Goal: Task Accomplishment & Management: Manage account settings

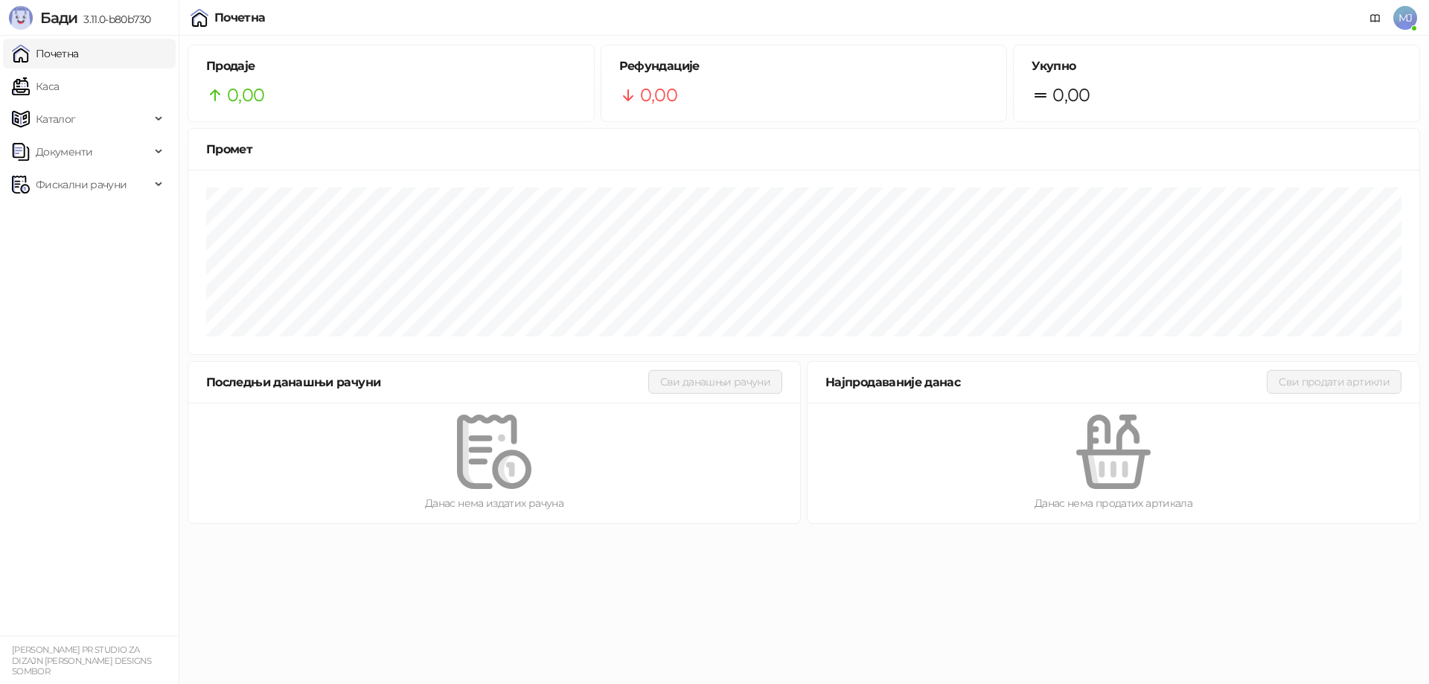
click at [1401, 10] on span "MJ" at bounding box center [1405, 18] width 24 height 24
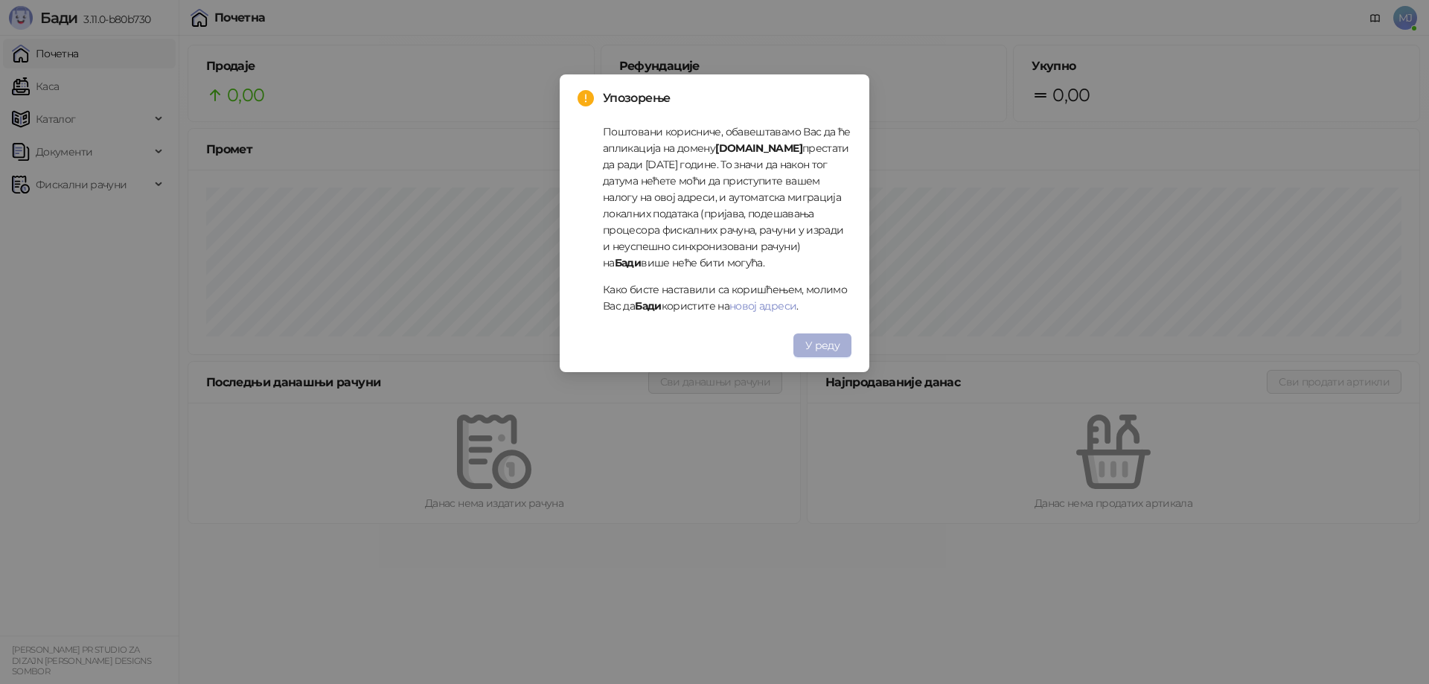
click at [834, 346] on span "У реду" at bounding box center [822, 345] width 34 height 13
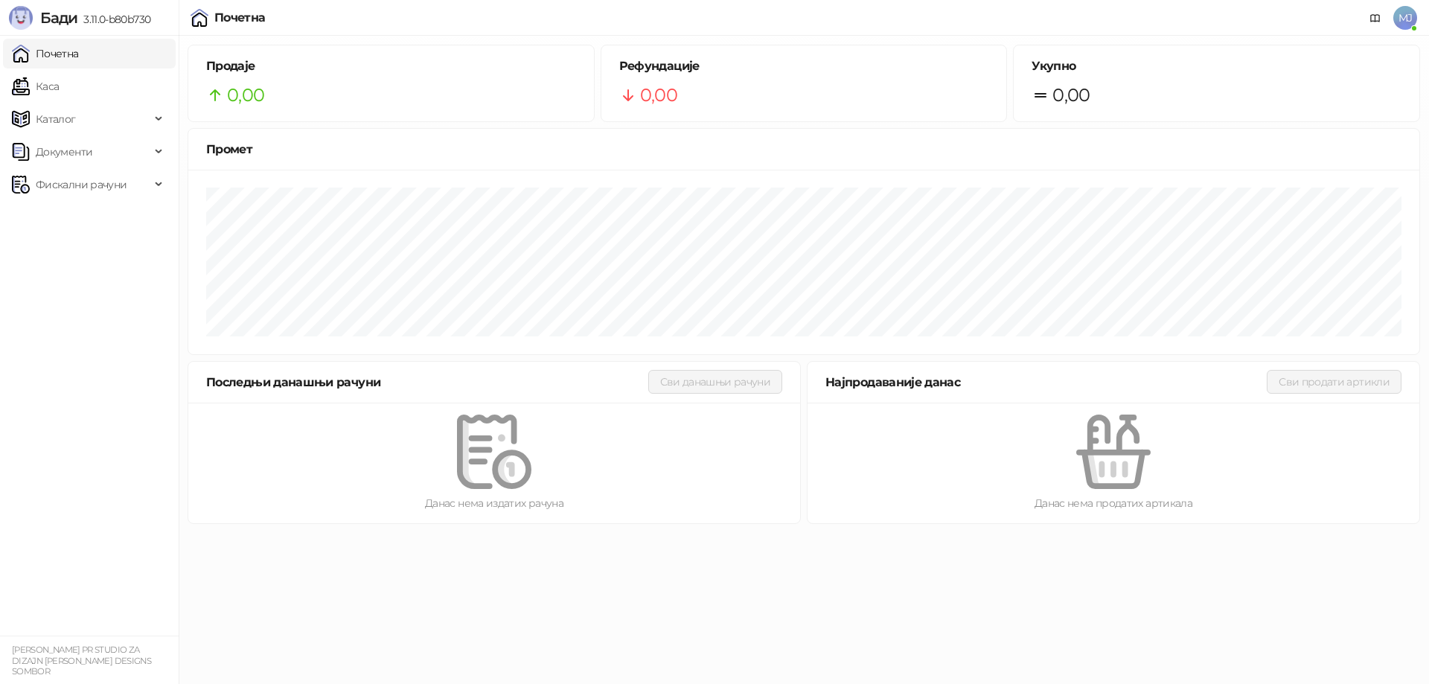
click at [1406, 16] on span "MJ" at bounding box center [1405, 18] width 24 height 24
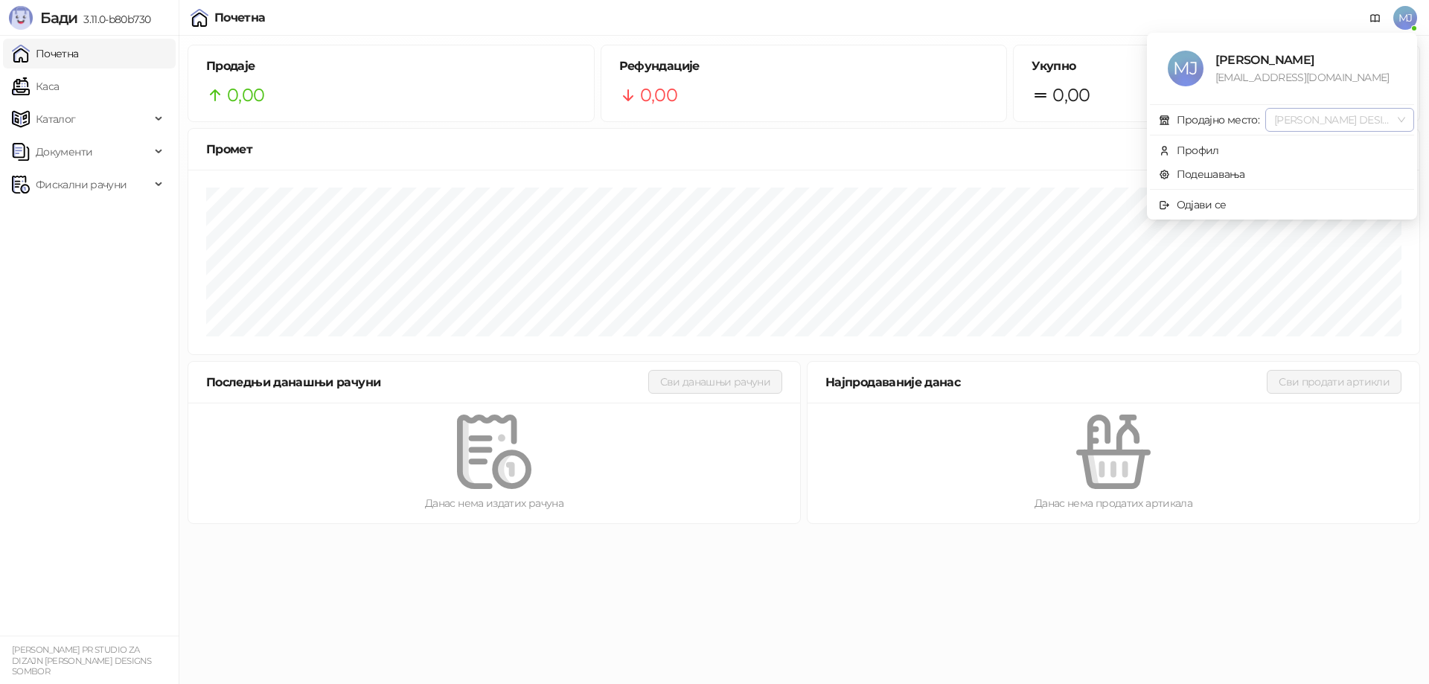
click at [1407, 115] on div "[PERSON_NAME] DESIGNS" at bounding box center [1339, 120] width 149 height 24
click at [1407, 116] on div "[PERSON_NAME] DESIGNS" at bounding box center [1339, 120] width 149 height 24
click at [1216, 150] on div "Профил" at bounding box center [1198, 150] width 42 height 16
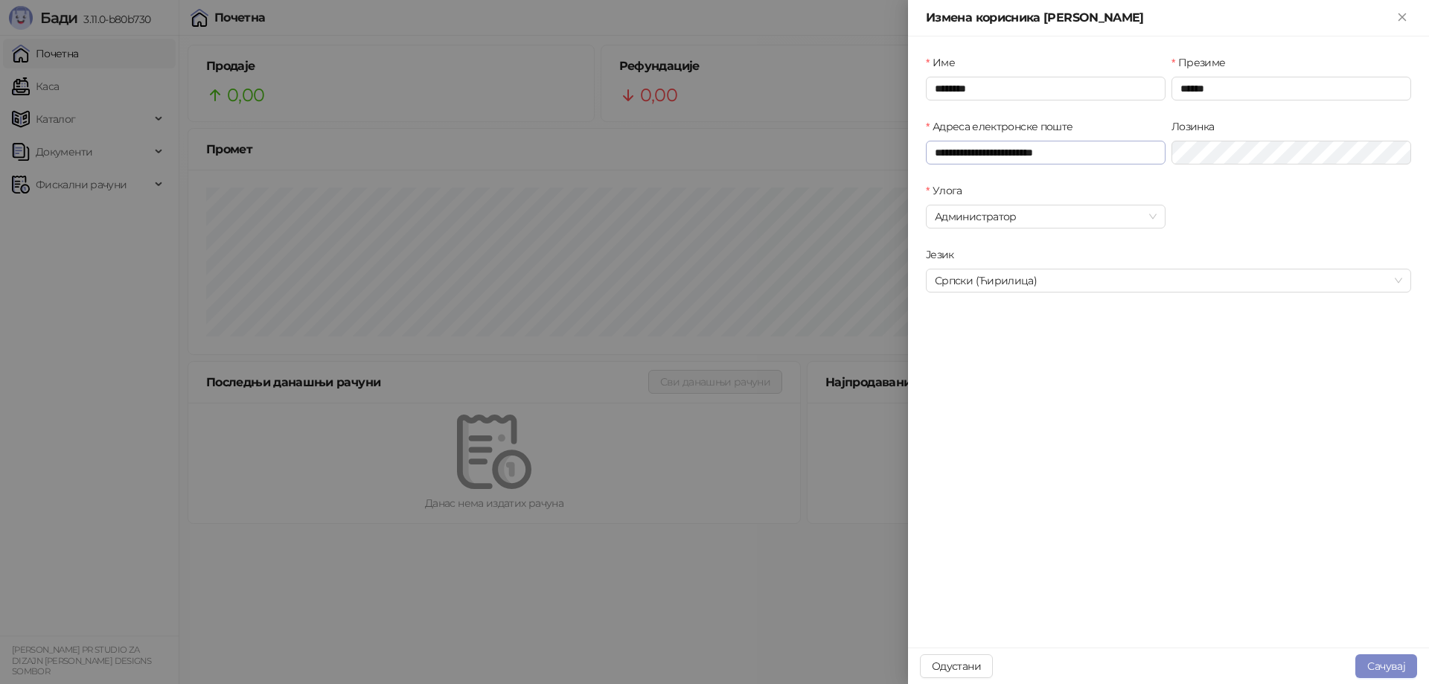
type input "**********"
click at [793, 179] on div at bounding box center [714, 342] width 1429 height 684
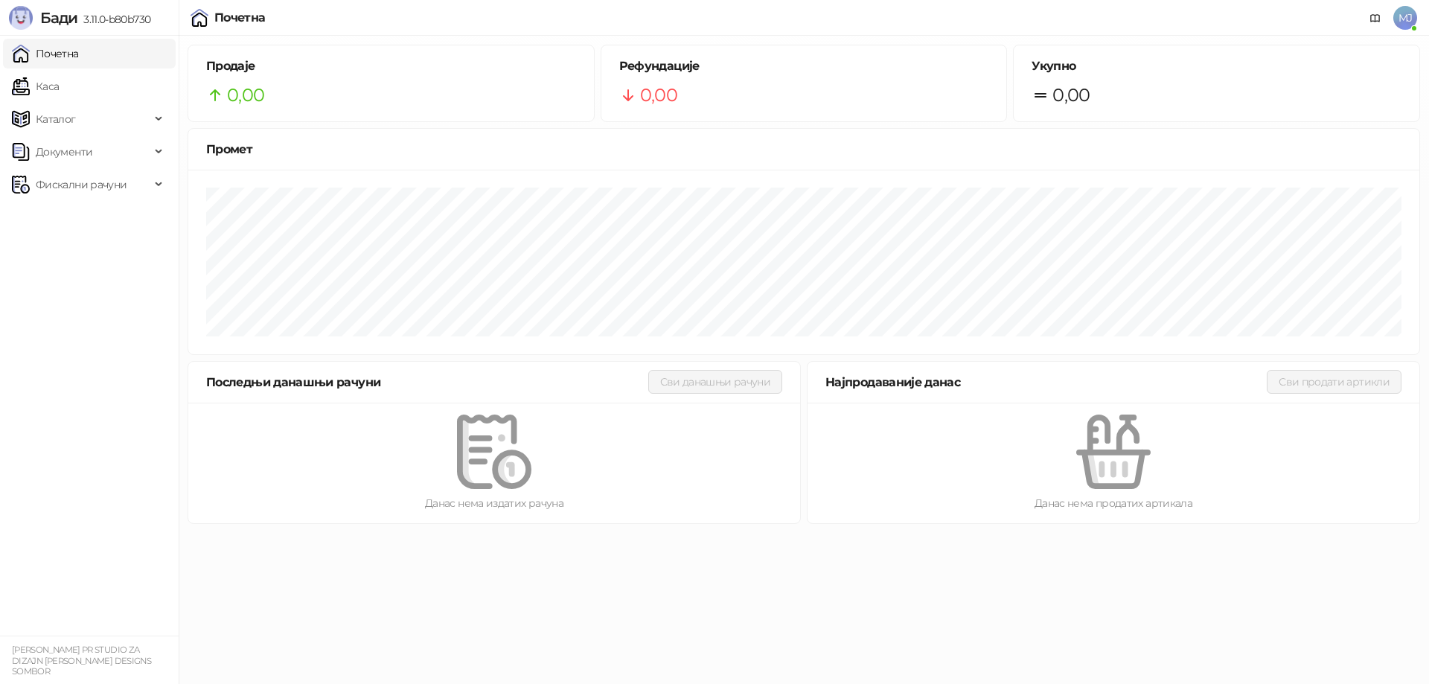
click at [1411, 15] on span "MJ" at bounding box center [1405, 18] width 24 height 24
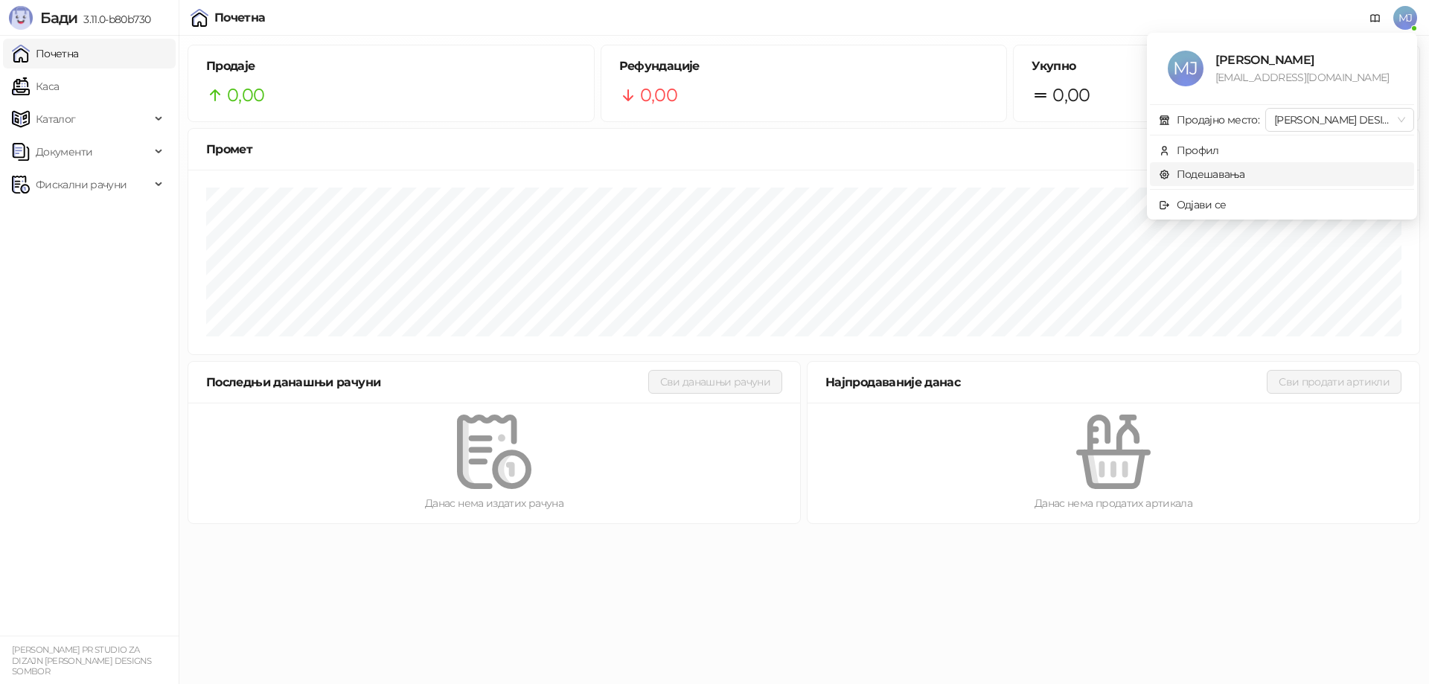
click at [1202, 172] on link "Подешавања" at bounding box center [1202, 173] width 86 height 13
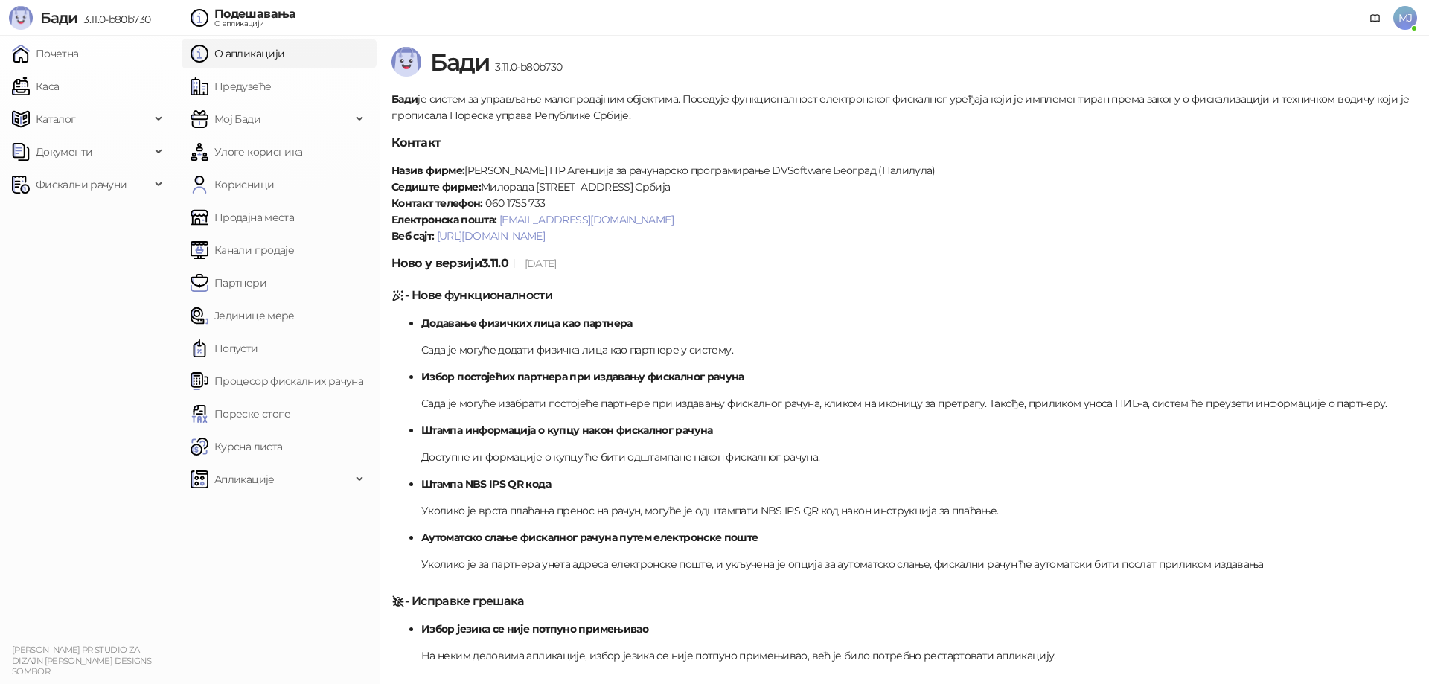
scroll to position [74, 0]
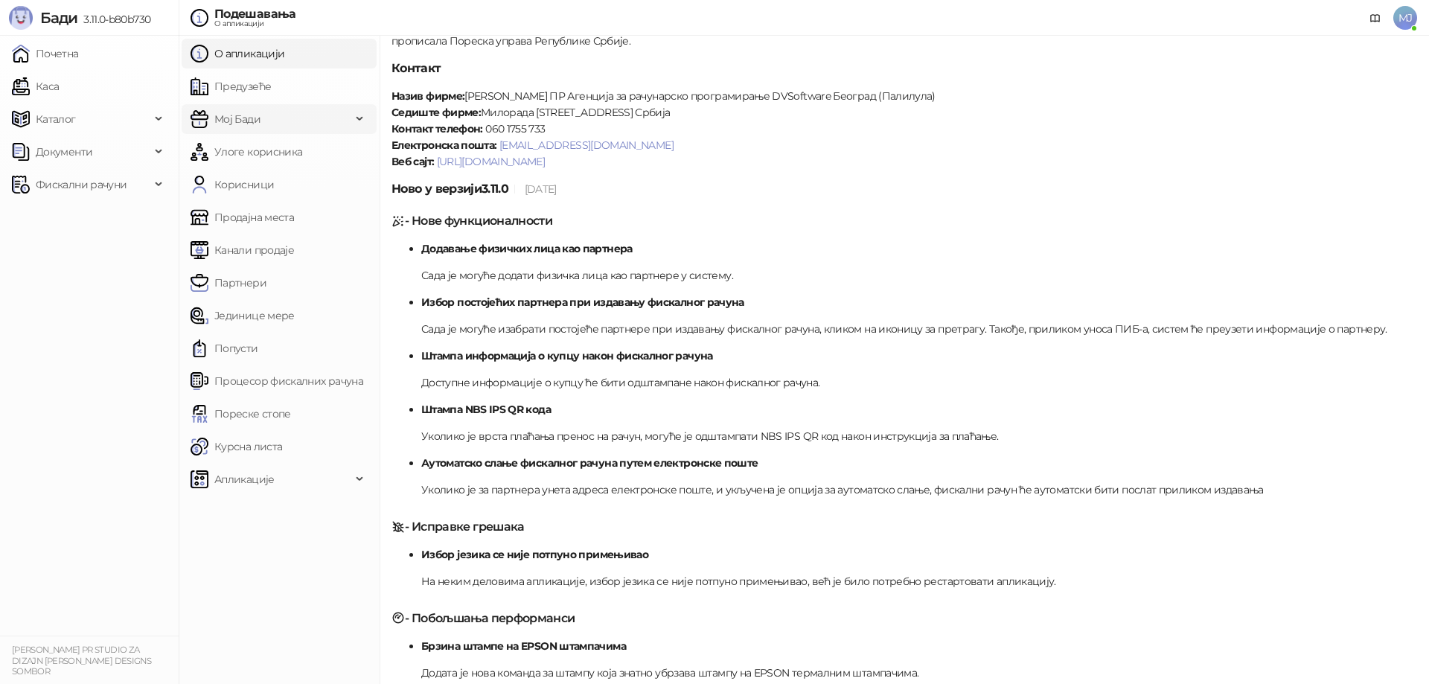
click at [285, 119] on span "Мој Бади" at bounding box center [271, 119] width 161 height 30
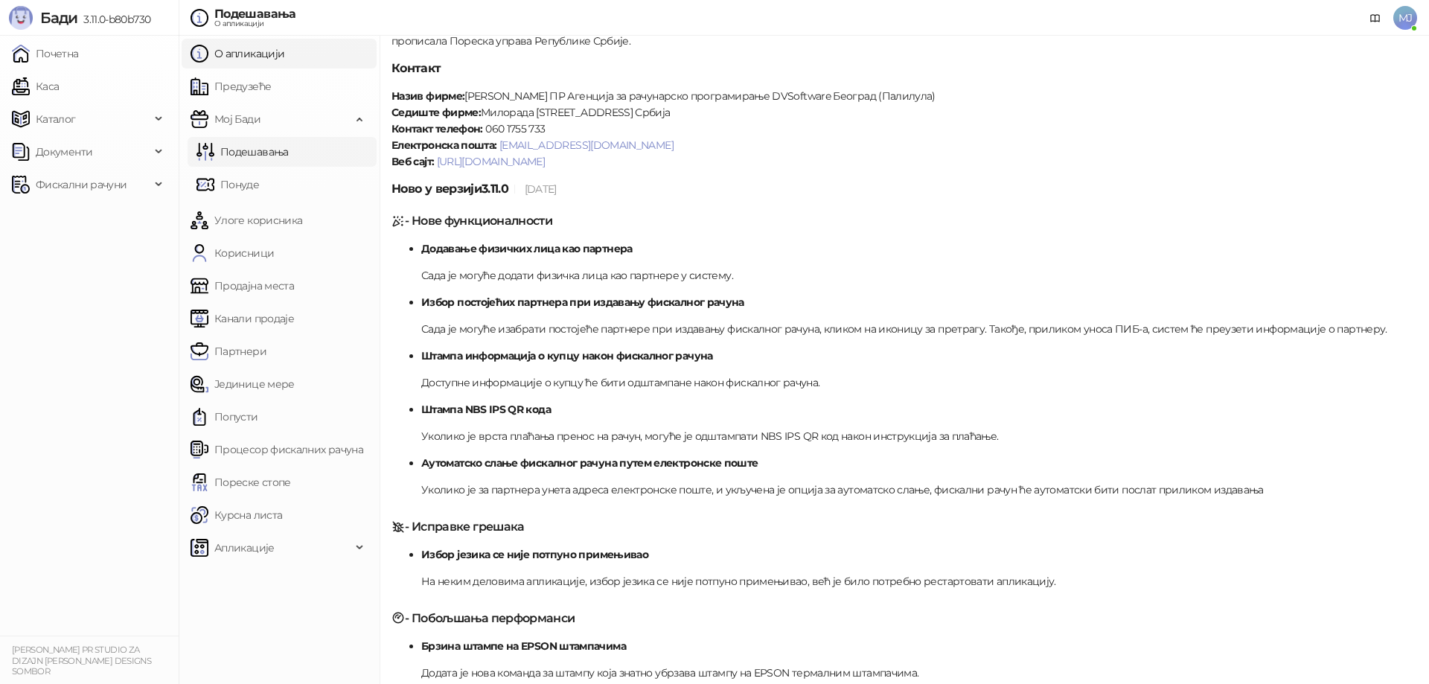
click at [282, 153] on link "Подешавања" at bounding box center [243, 152] width 92 height 30
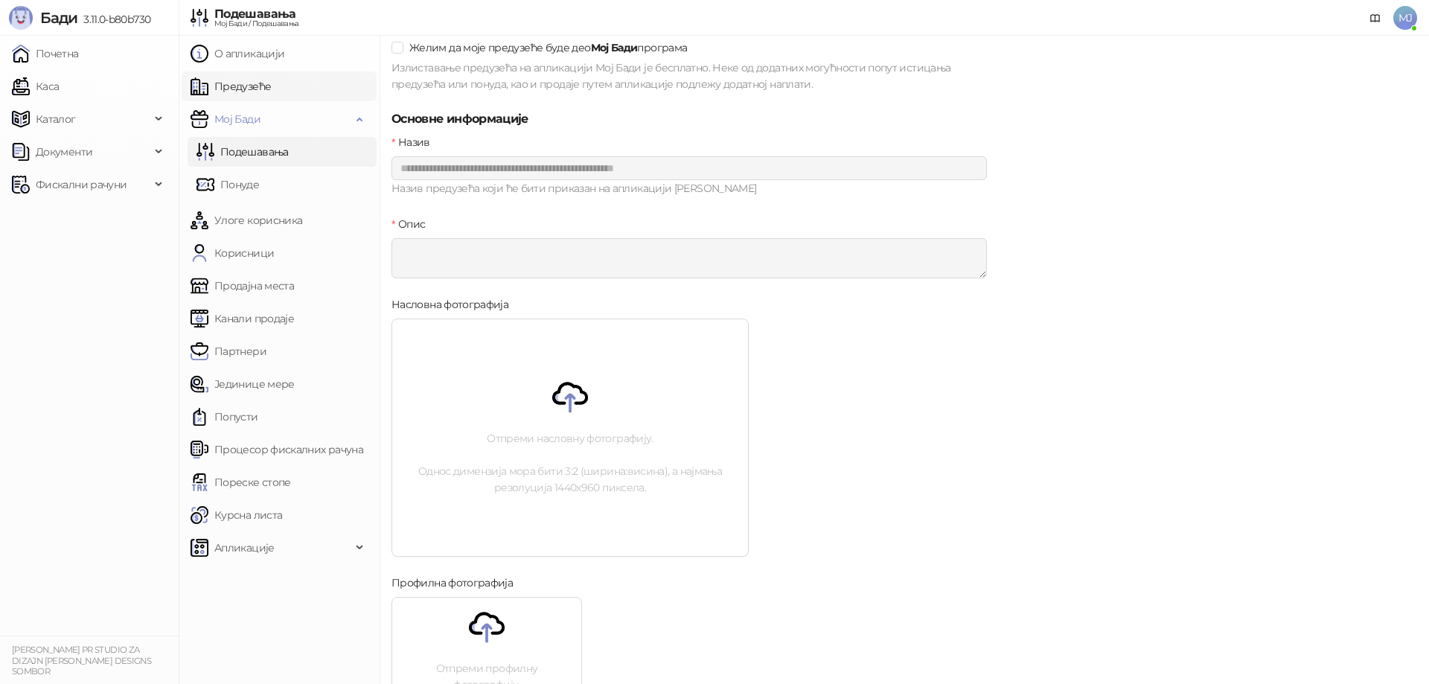
click at [271, 89] on link "Предузеће" at bounding box center [231, 86] width 80 height 30
